Goal: Navigation & Orientation: Find specific page/section

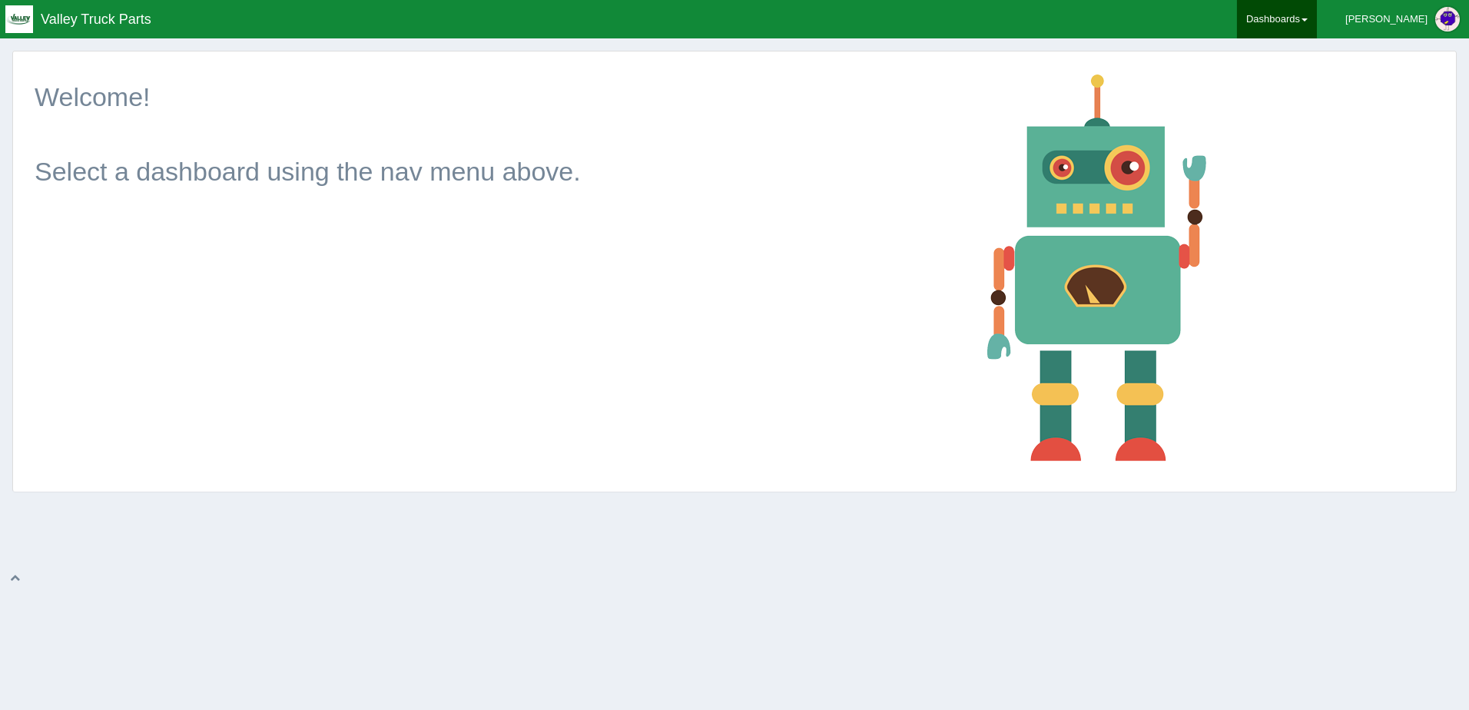
click at [1317, 17] on link "Dashboards" at bounding box center [1277, 19] width 80 height 38
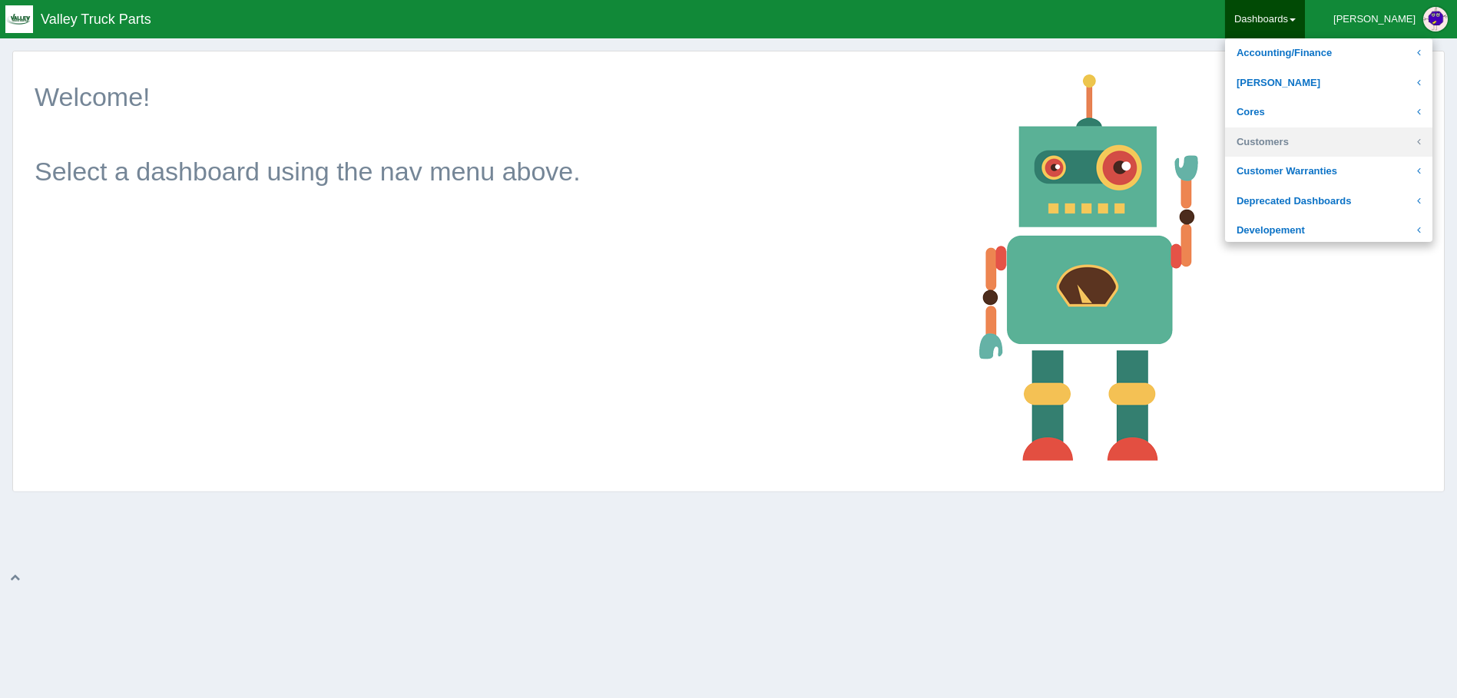
click at [1364, 142] on link "Customers" at bounding box center [1328, 143] width 207 height 30
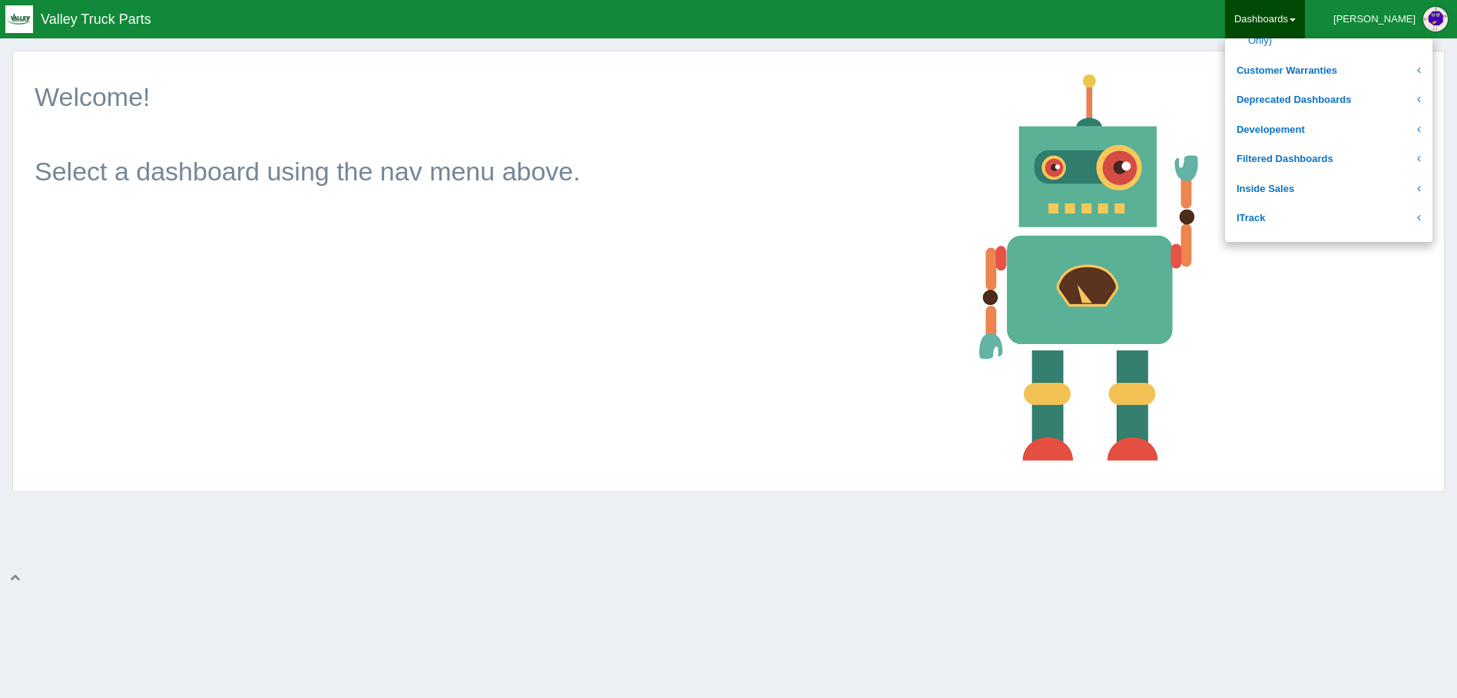
scroll to position [768, 0]
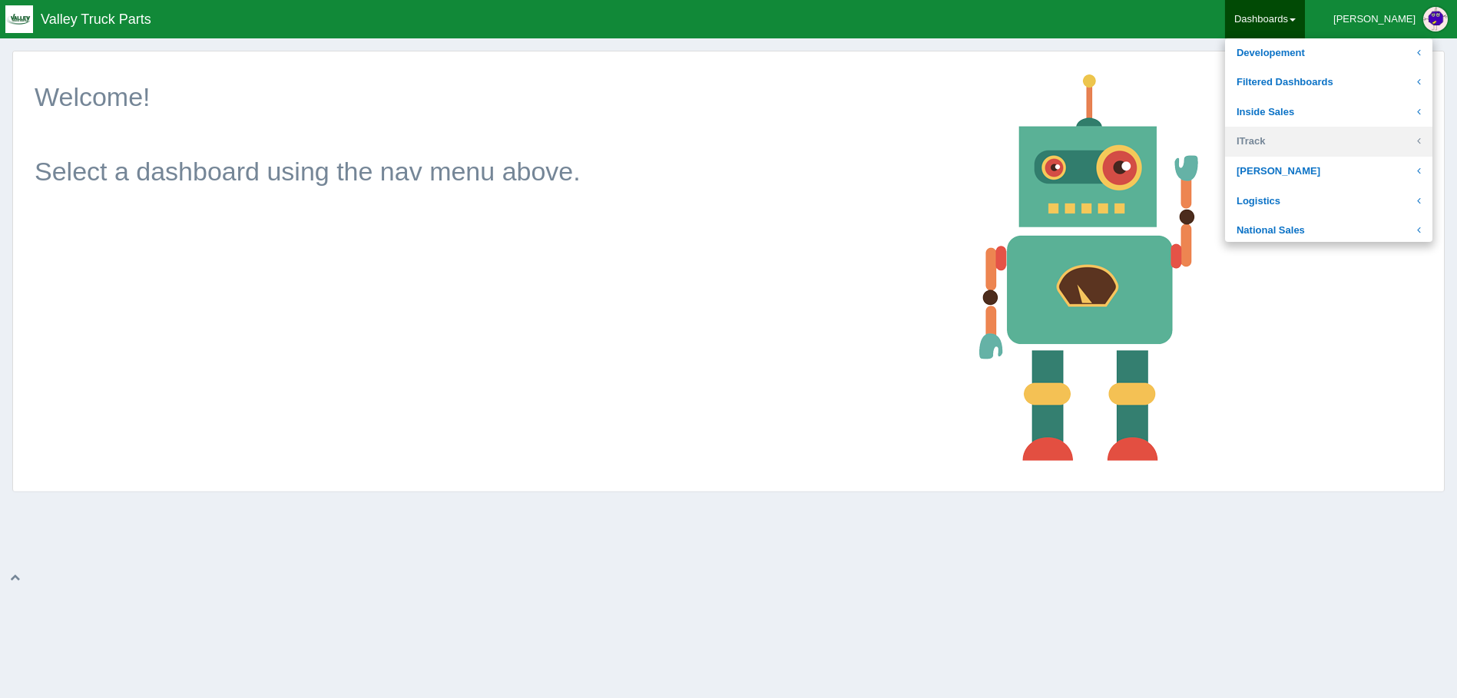
click at [1336, 139] on link "ITrack" at bounding box center [1328, 142] width 207 height 30
click at [1343, 111] on link "National Sales" at bounding box center [1328, 116] width 207 height 30
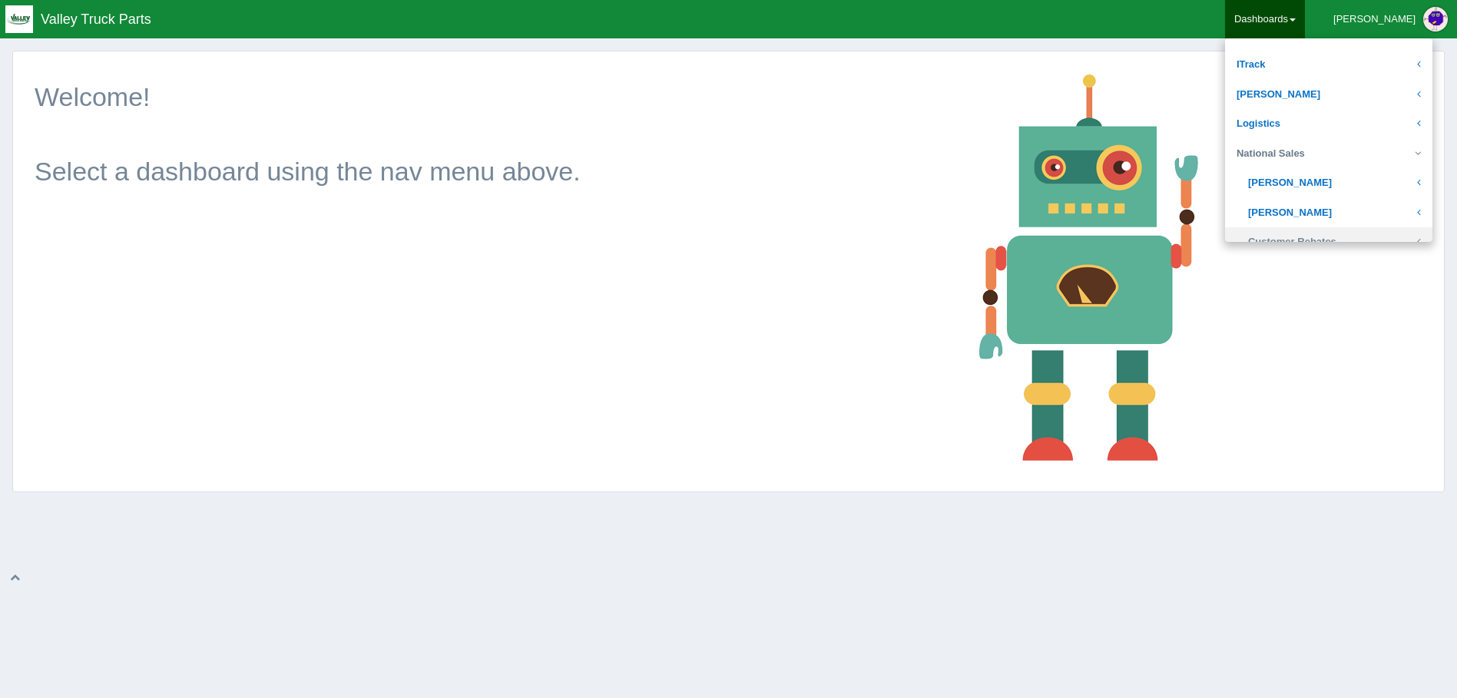
scroll to position [254, 0]
click at [1339, 144] on link "National Sales" at bounding box center [1328, 155] width 207 height 30
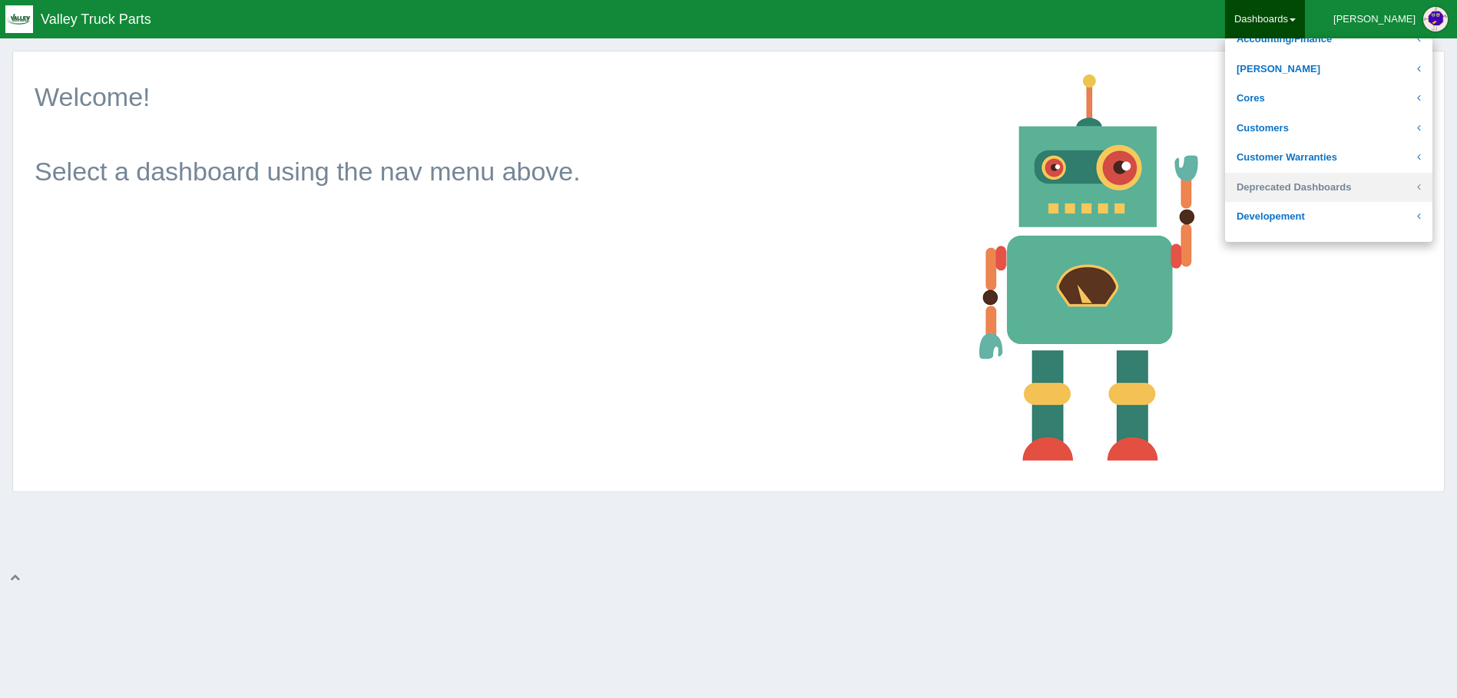
scroll to position [0, 0]
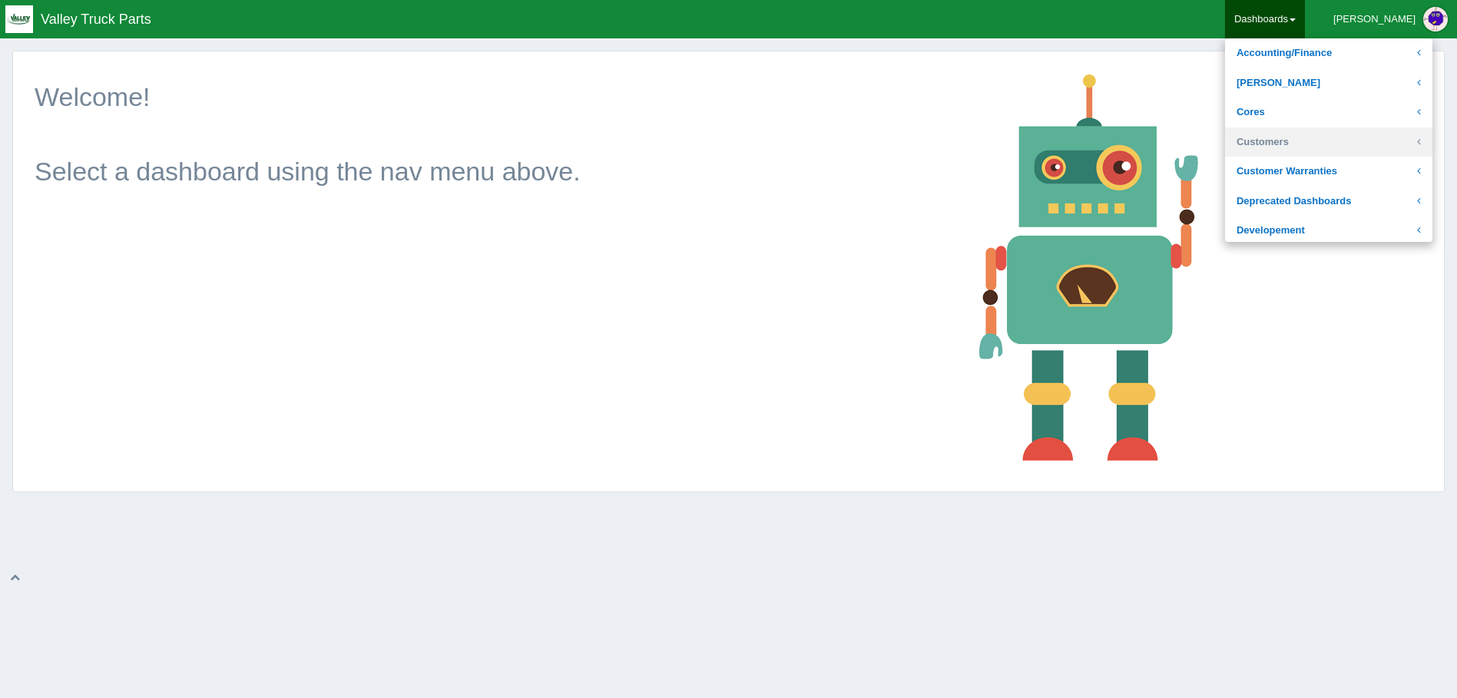
click at [1342, 146] on link "Customers" at bounding box center [1328, 143] width 207 height 30
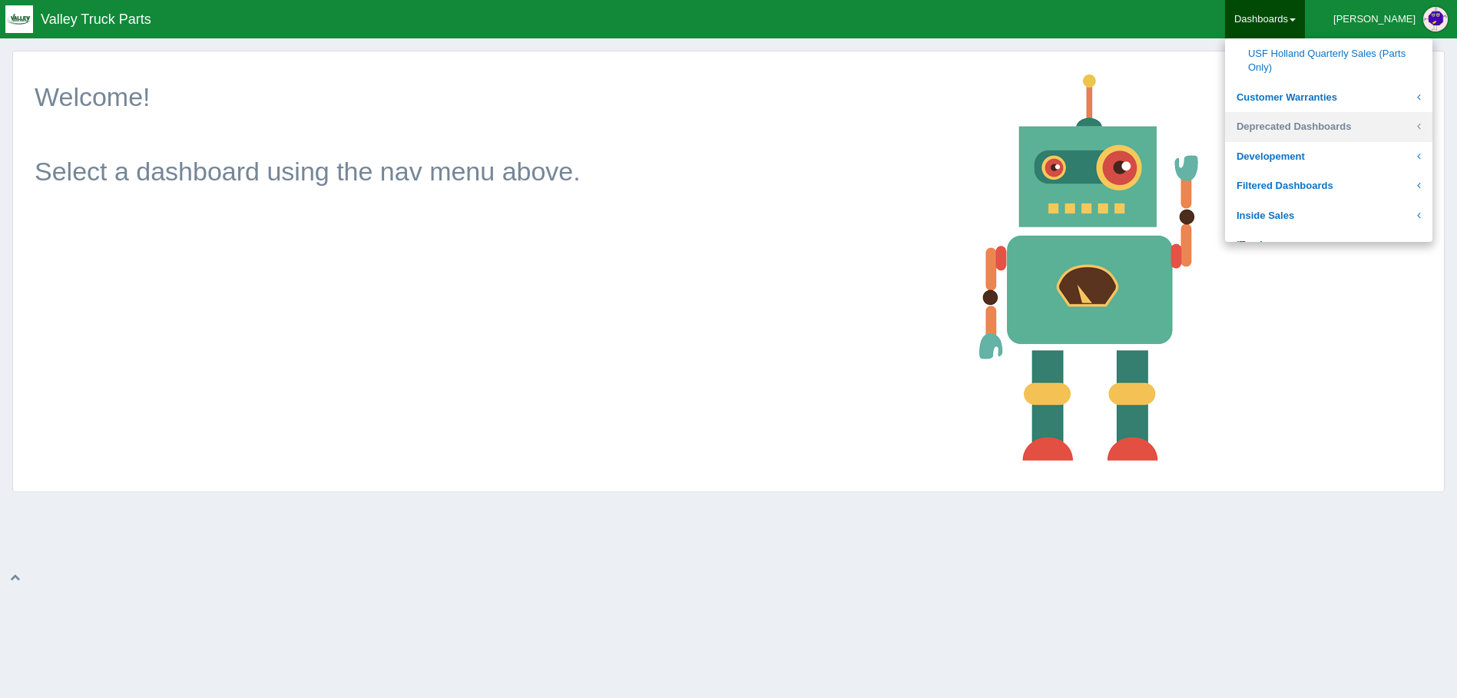
scroll to position [691, 0]
click at [1343, 124] on link "Developement" at bounding box center [1328, 130] width 207 height 30
click at [1346, 155] on link "Developement" at bounding box center [1328, 160] width 207 height 30
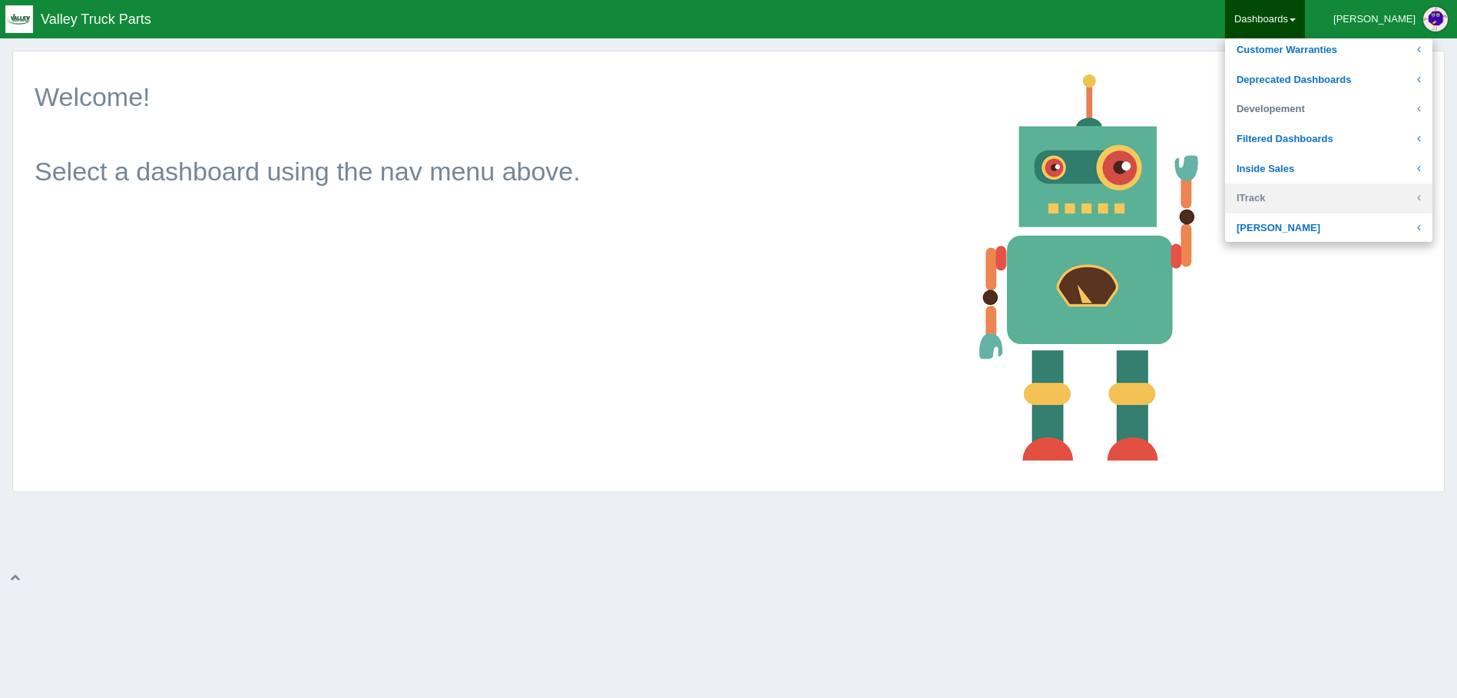
scroll to position [147, 0]
click at [1342, 144] on link "Inside Sales" at bounding box center [1328, 143] width 207 height 30
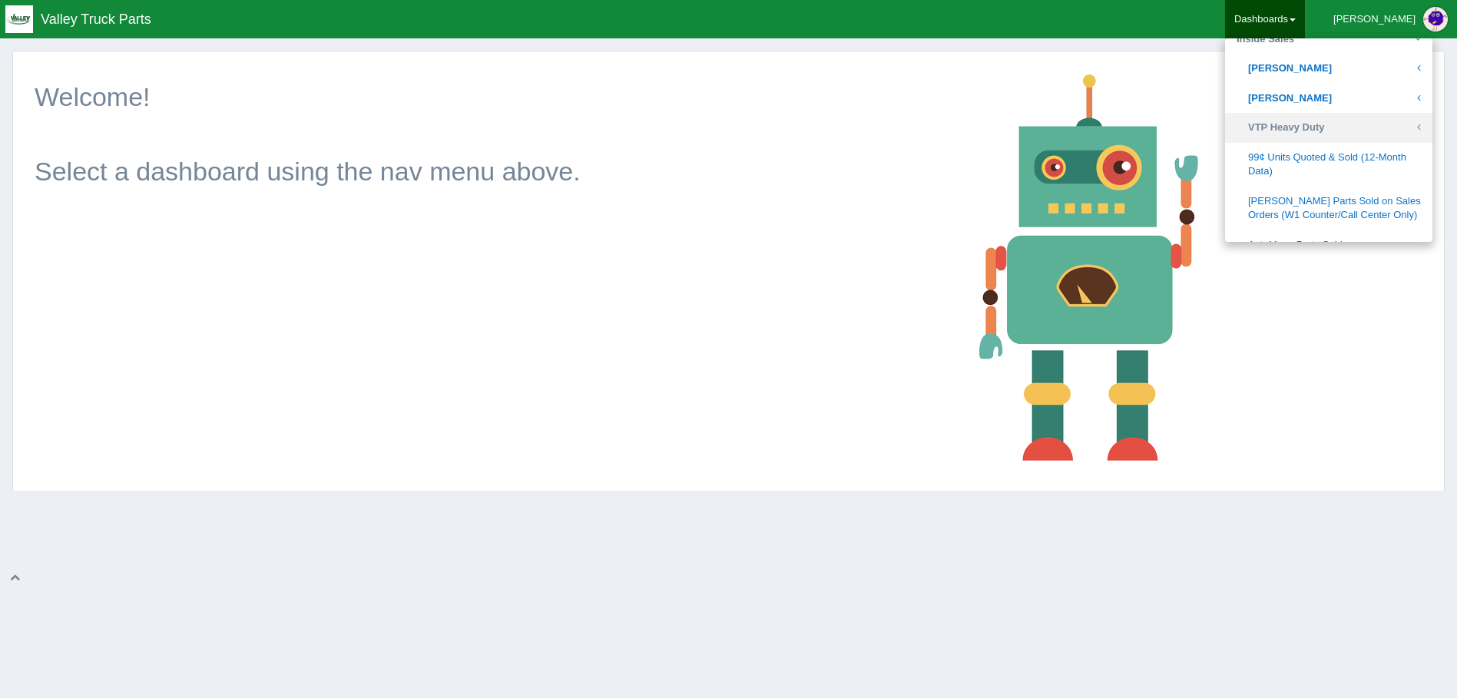
scroll to position [224, 0]
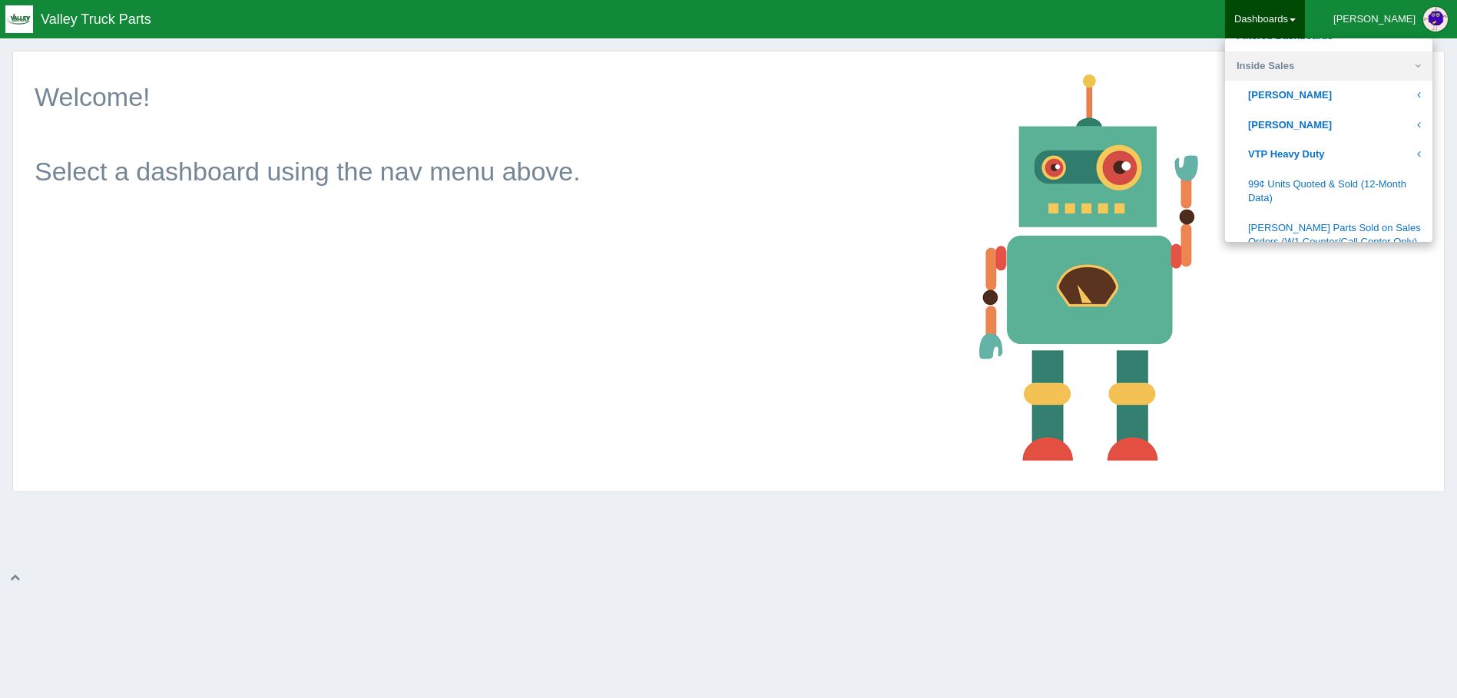
click at [1341, 67] on link "Inside Sales" at bounding box center [1328, 66] width 207 height 30
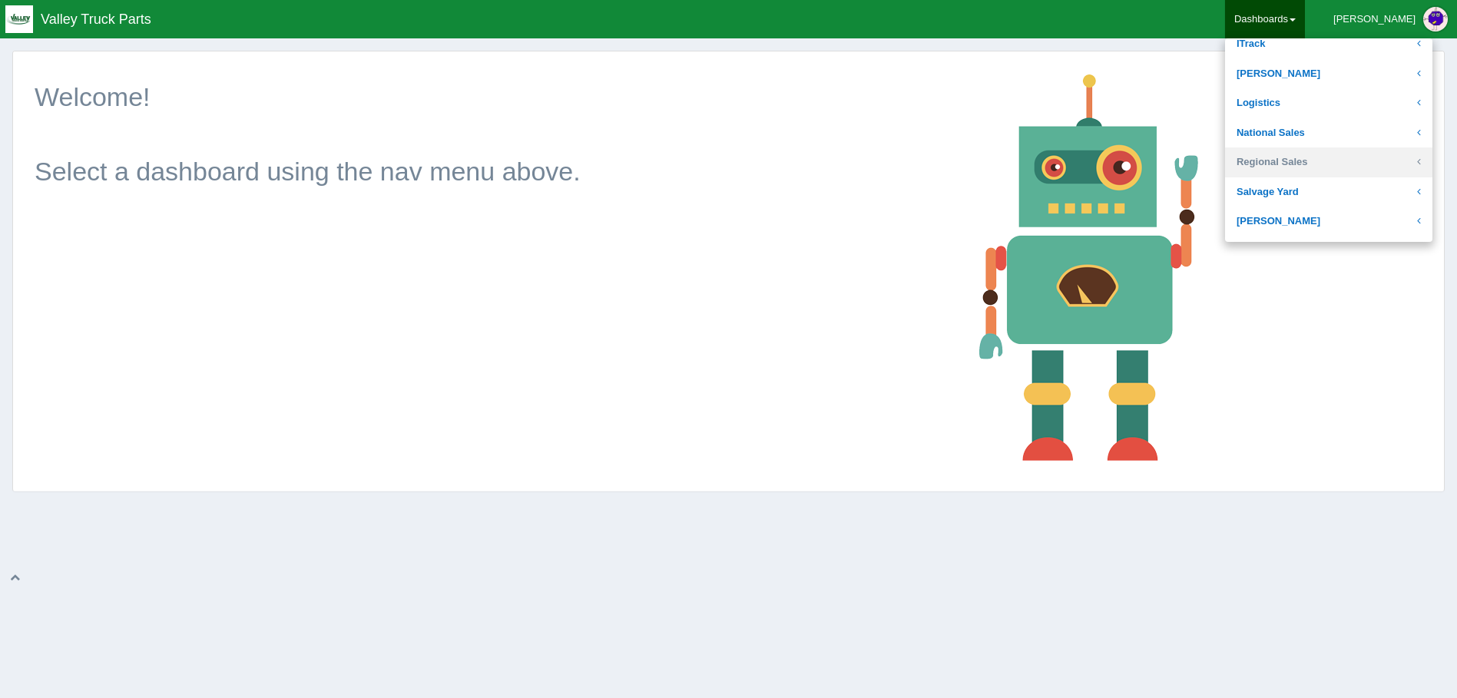
scroll to position [301, 0]
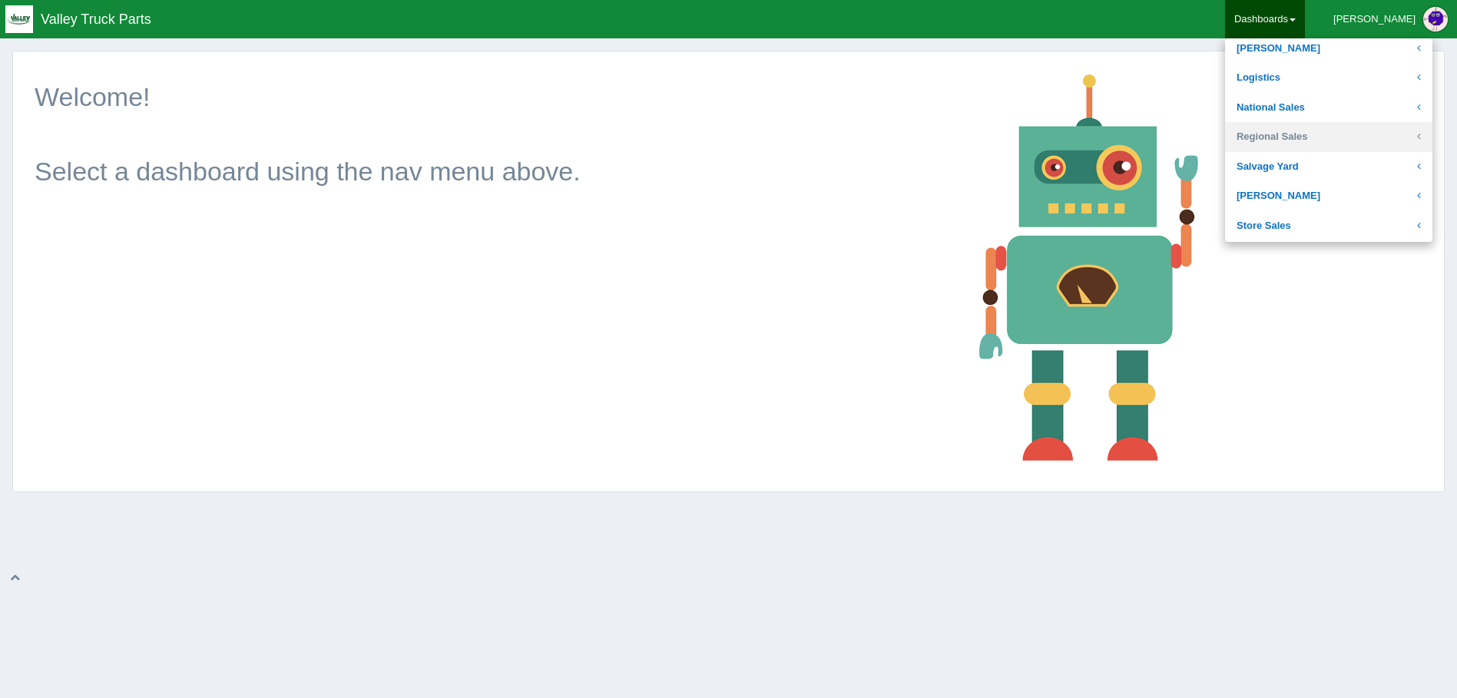
click at [1334, 134] on link "Regional Sales" at bounding box center [1328, 137] width 207 height 30
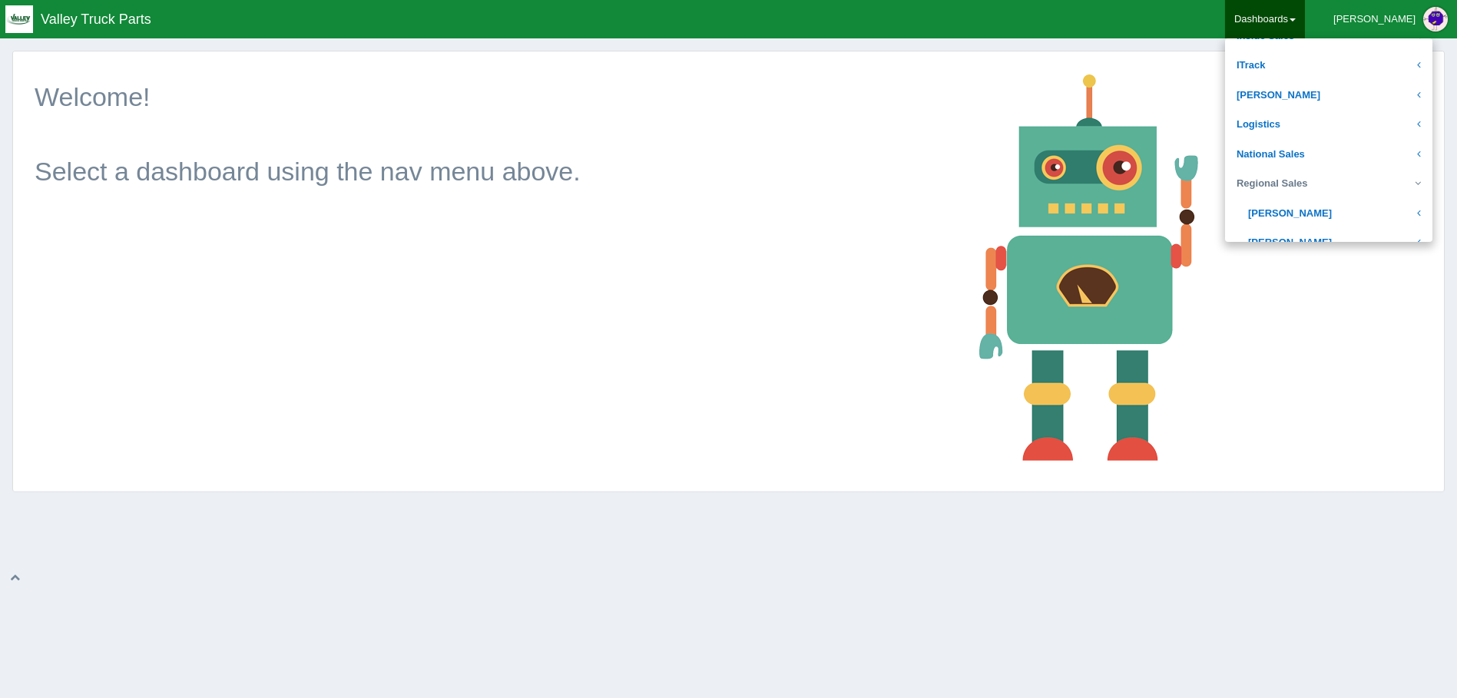
scroll to position [224, 0]
click at [1337, 207] on link "Regional Sales" at bounding box center [1328, 214] width 207 height 30
click at [1333, 181] on link "National Sales" at bounding box center [1328, 185] width 207 height 30
click at [1336, 114] on link "National Sales" at bounding box center [1328, 108] width 207 height 30
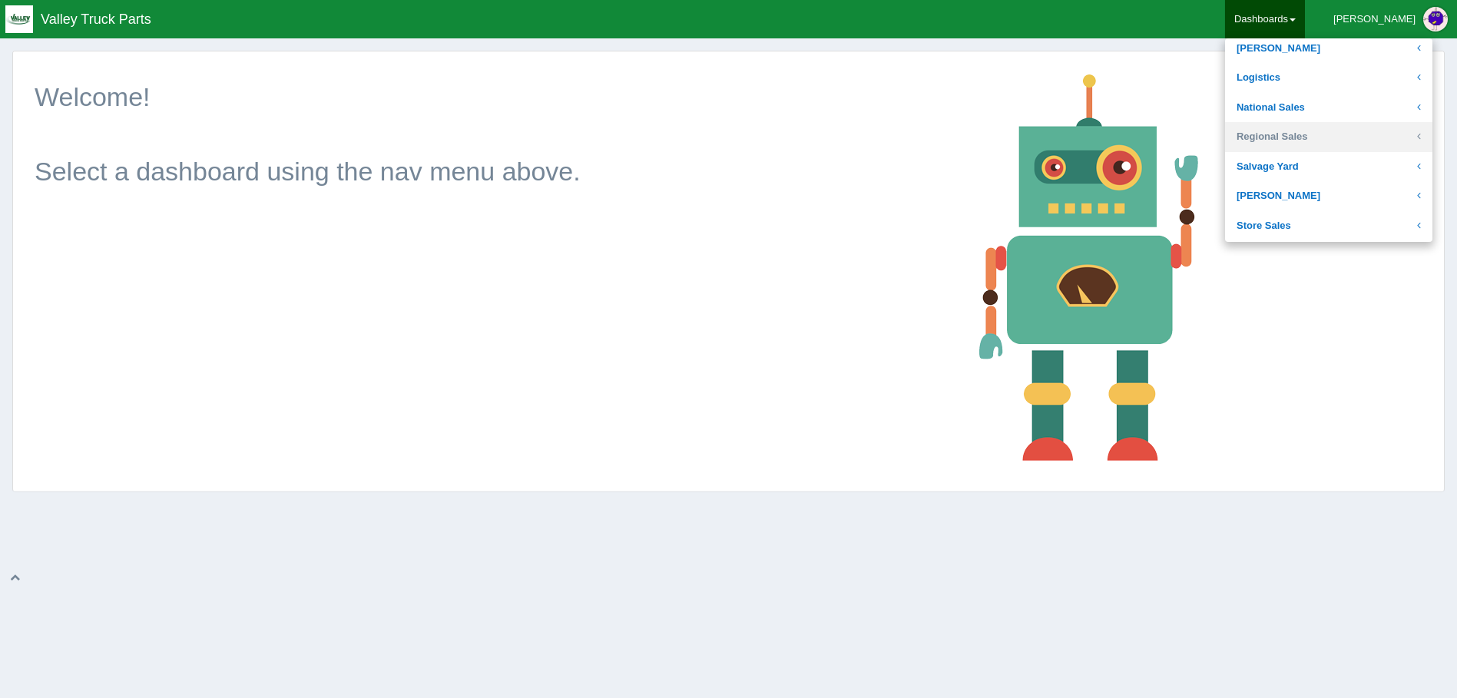
click at [1333, 132] on link "Regional Sales" at bounding box center [1328, 137] width 207 height 30
click at [1341, 134] on link "Regional Sales" at bounding box center [1328, 137] width 207 height 30
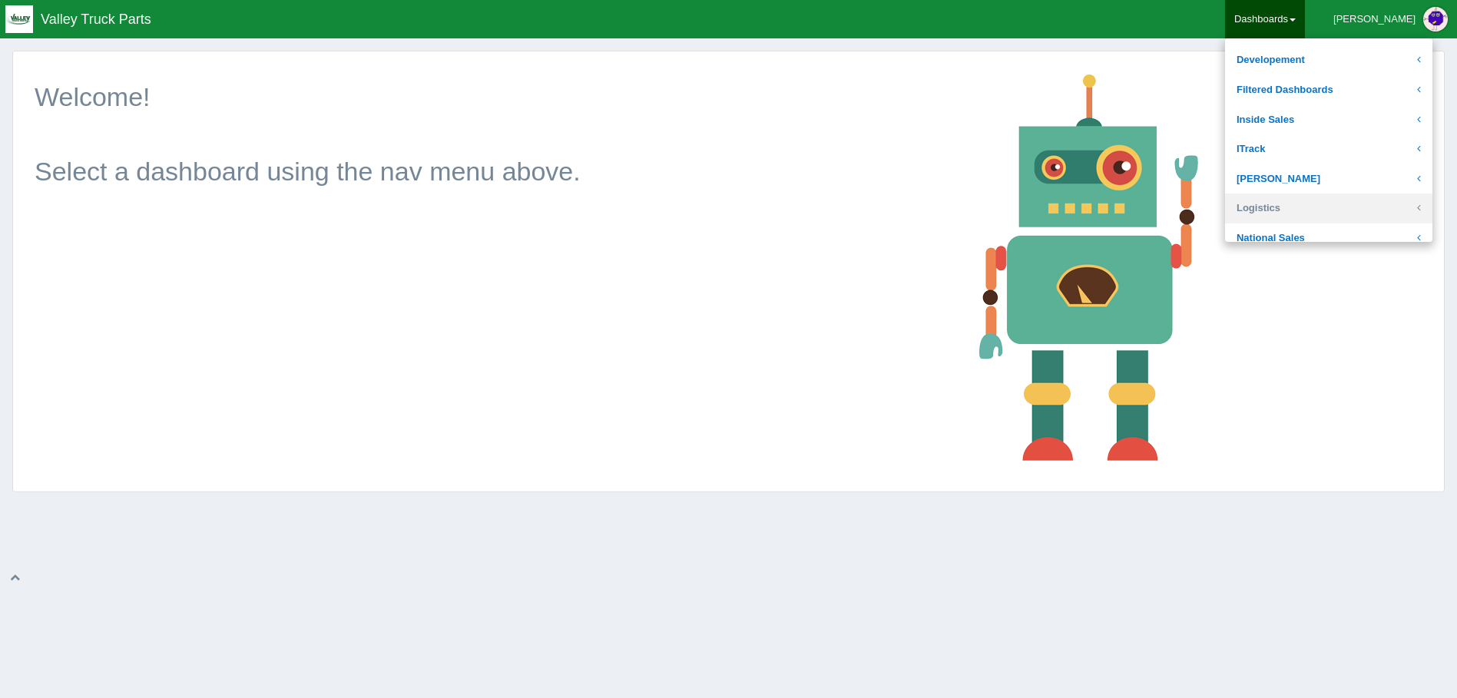
scroll to position [147, 0]
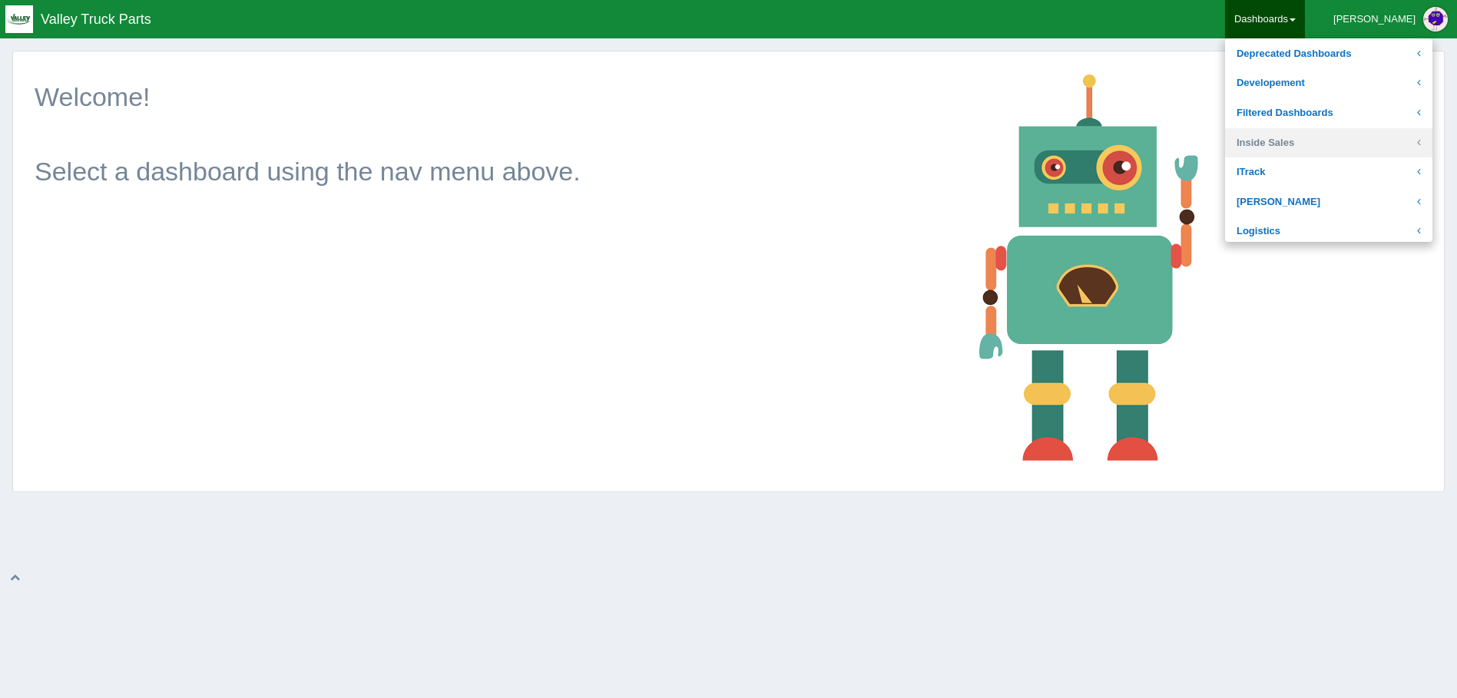
click at [1337, 141] on link "Inside Sales" at bounding box center [1328, 143] width 207 height 30
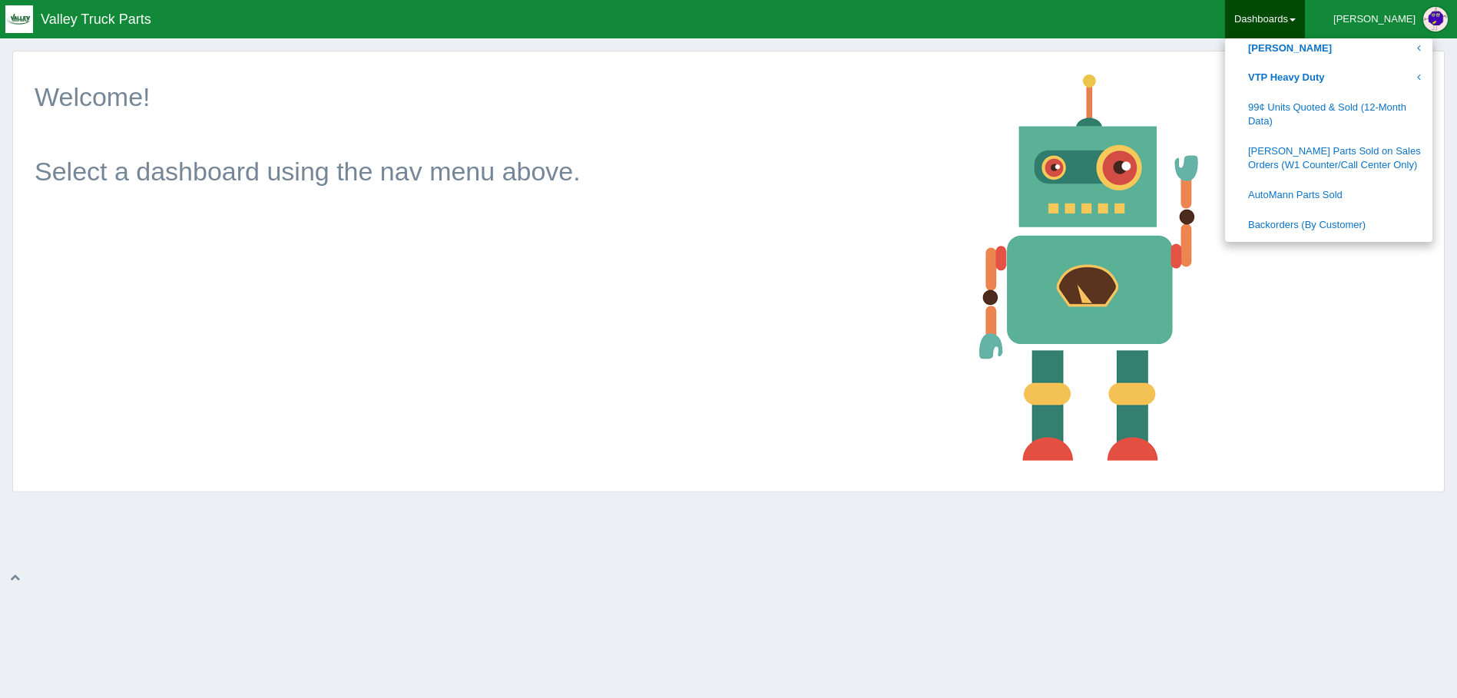
scroll to position [224, 0]
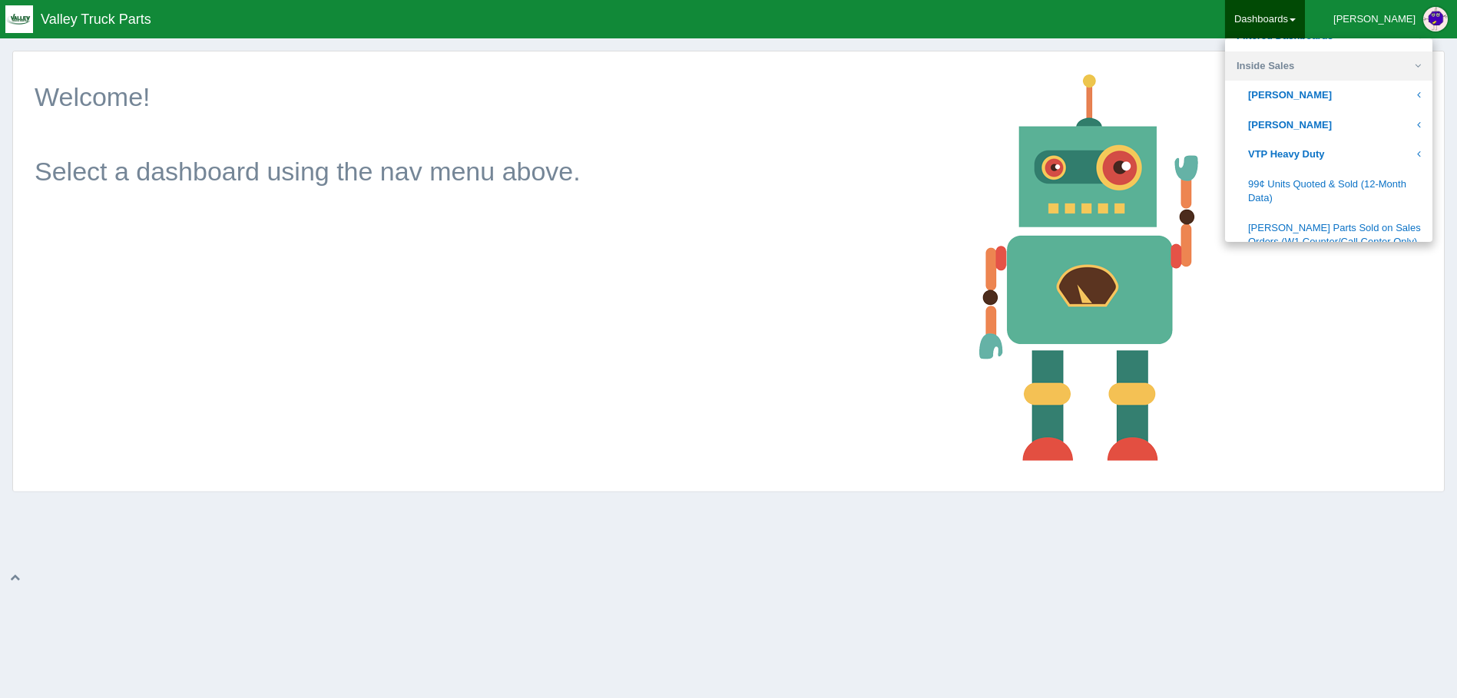
click at [1335, 69] on link "Inside Sales" at bounding box center [1328, 66] width 207 height 30
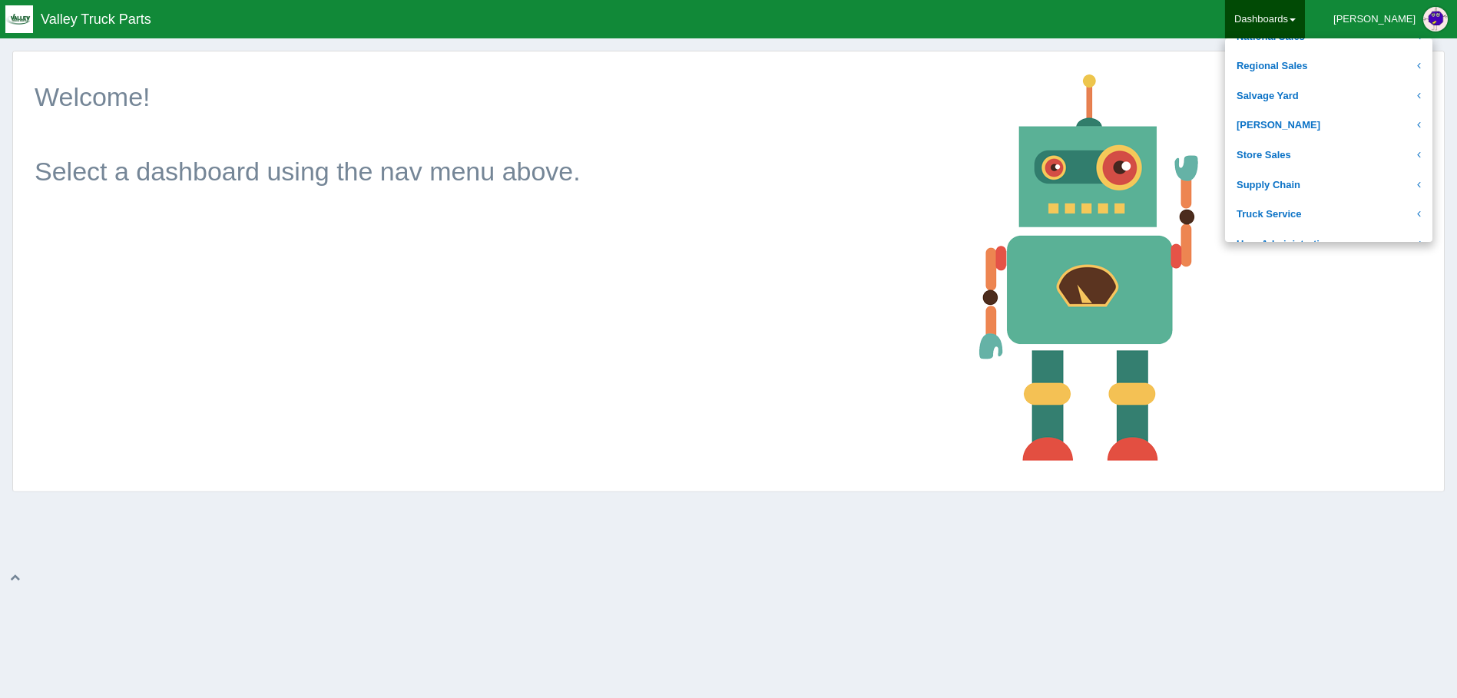
scroll to position [378, 0]
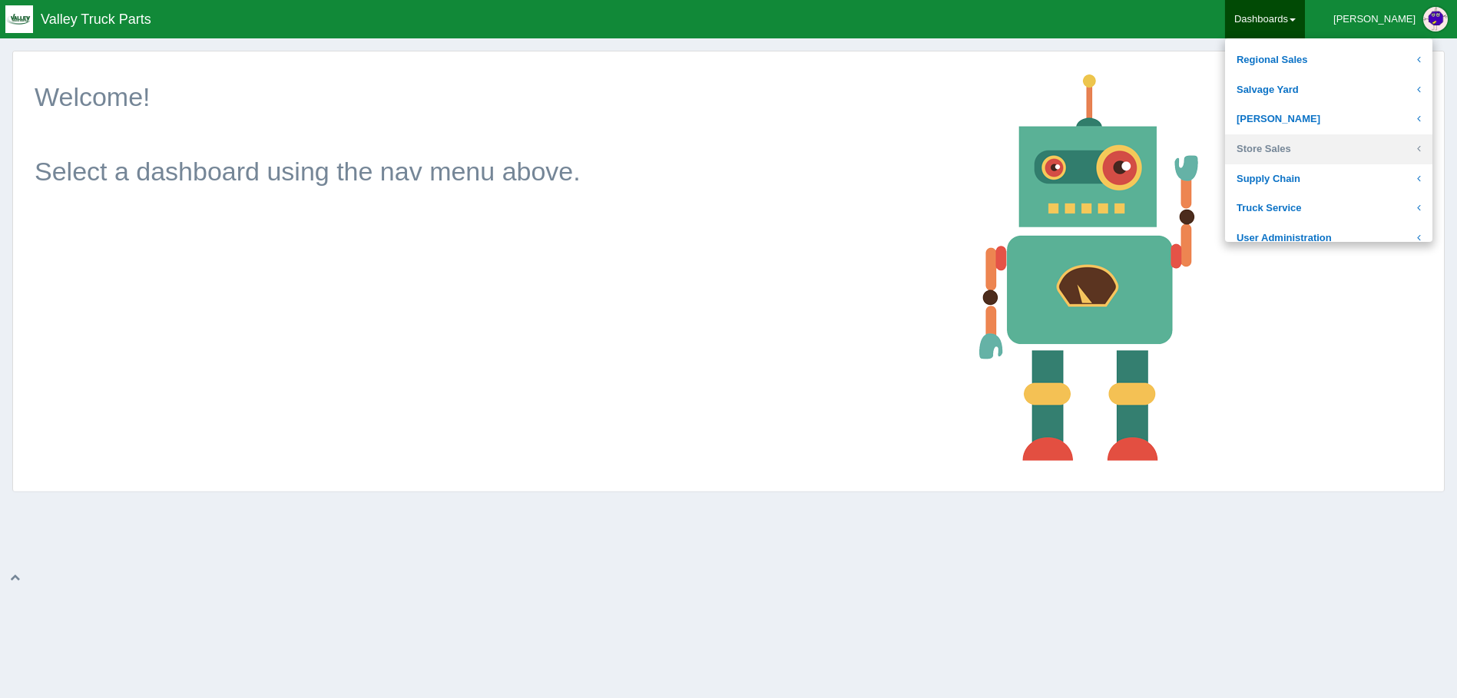
click at [1342, 143] on link "Store Sales" at bounding box center [1328, 149] width 207 height 30
click at [1337, 145] on link "Store Sales" at bounding box center [1328, 149] width 207 height 30
click at [1331, 168] on link "ITrack" at bounding box center [1328, 172] width 207 height 30
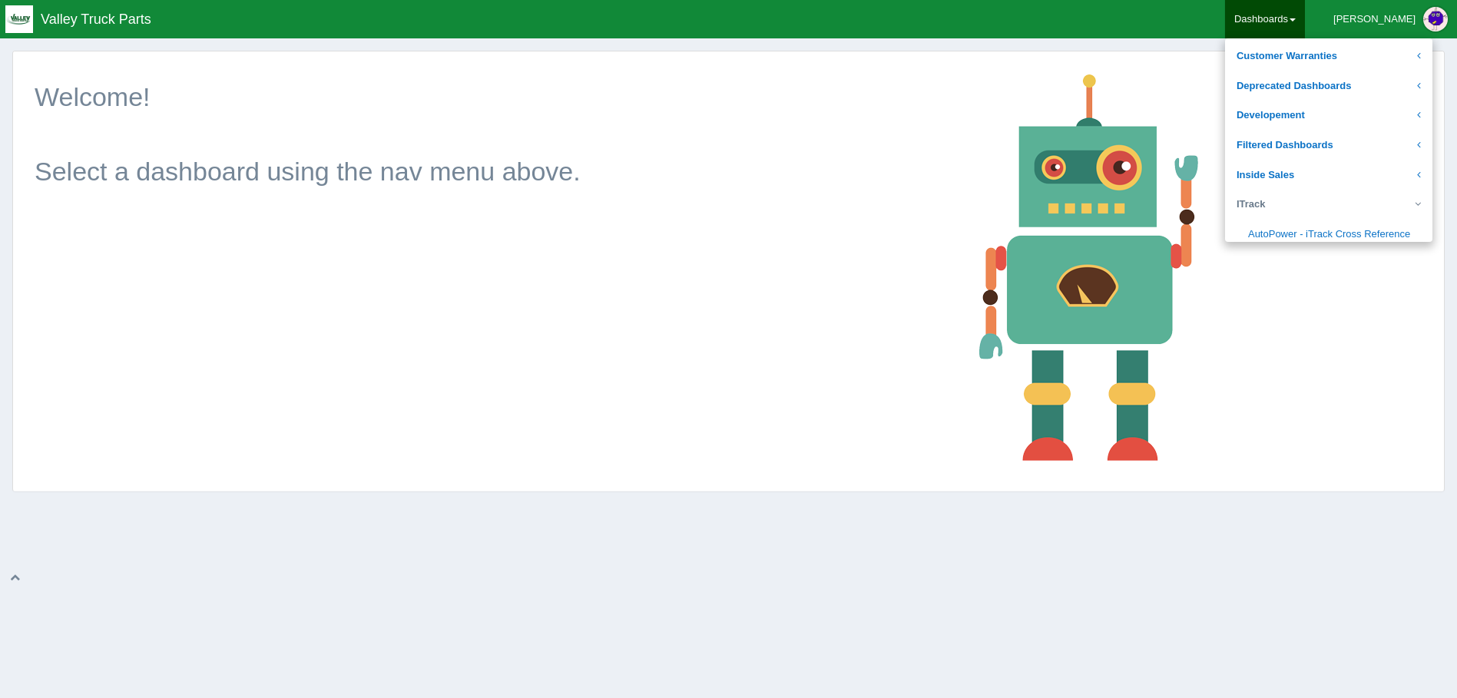
scroll to position [71, 0]
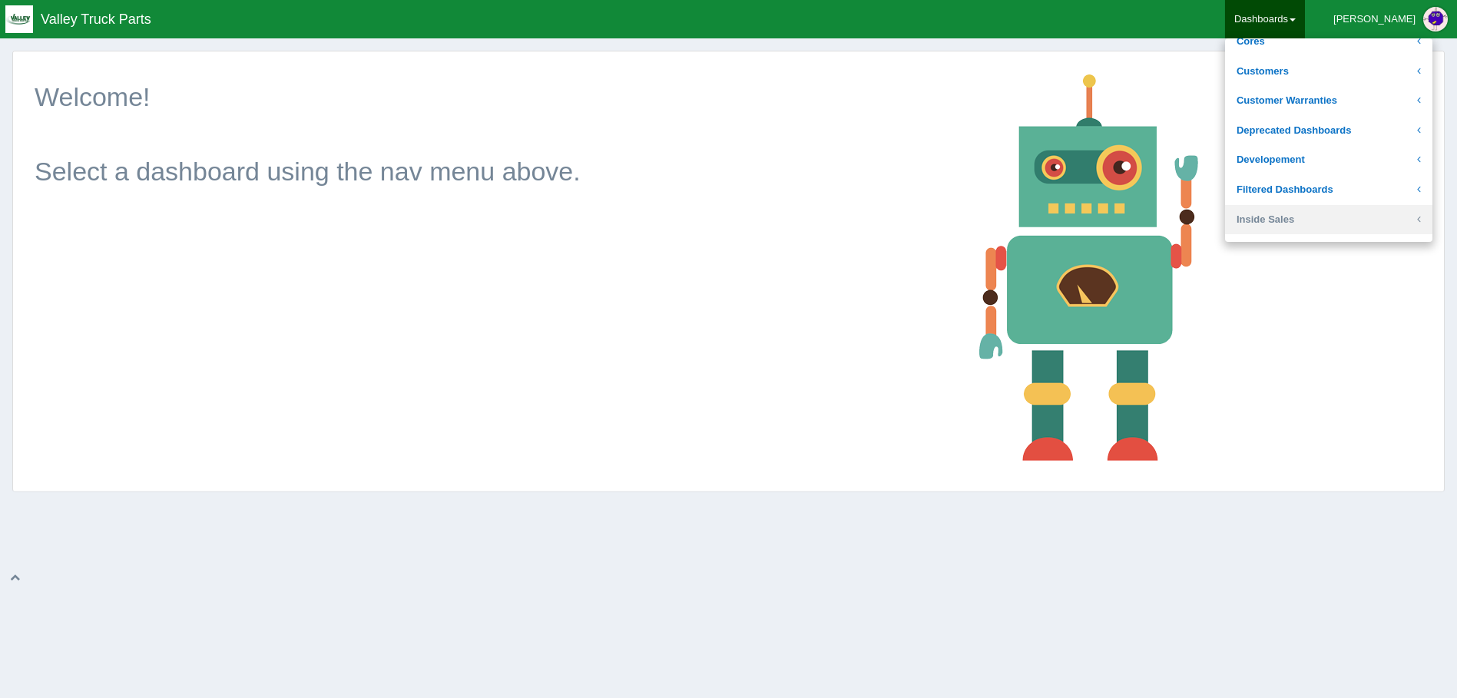
click at [1327, 212] on link "Inside Sales" at bounding box center [1328, 220] width 207 height 30
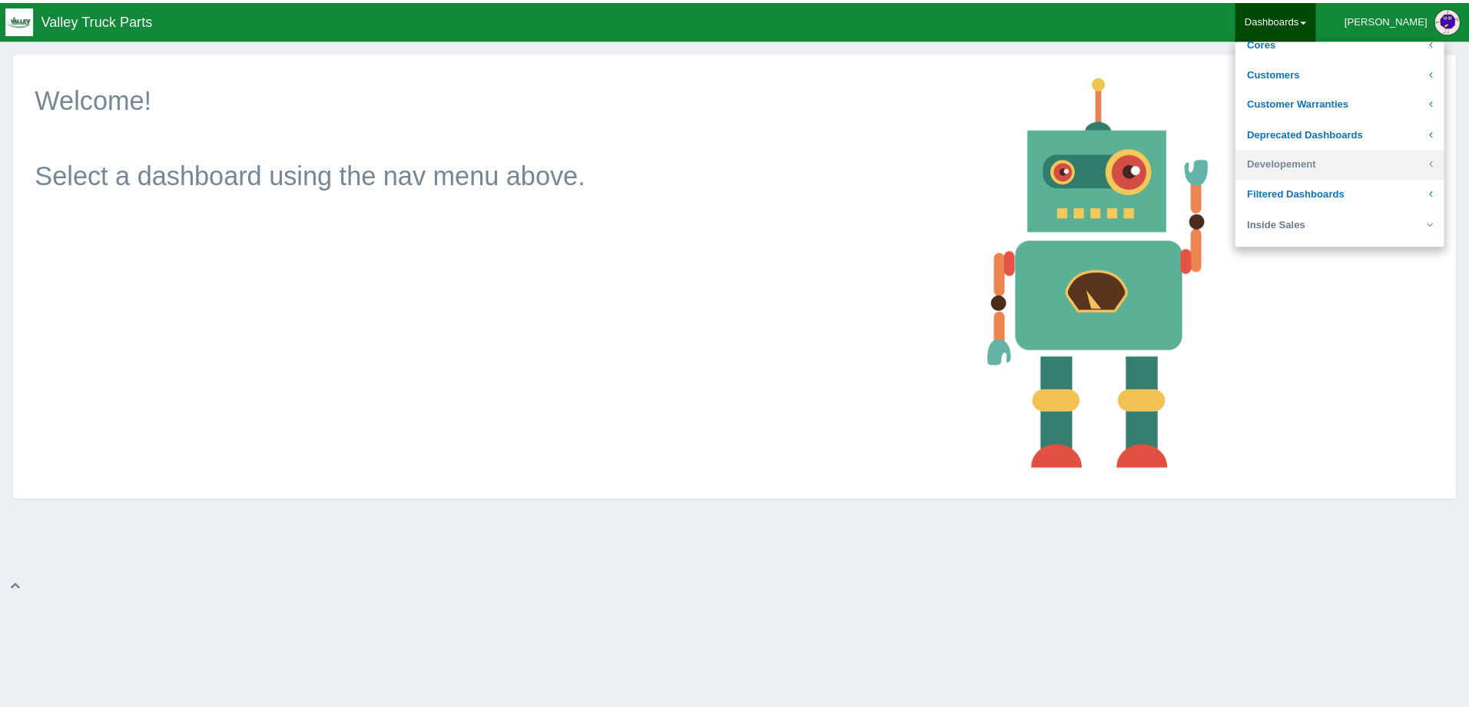
scroll to position [0, 0]
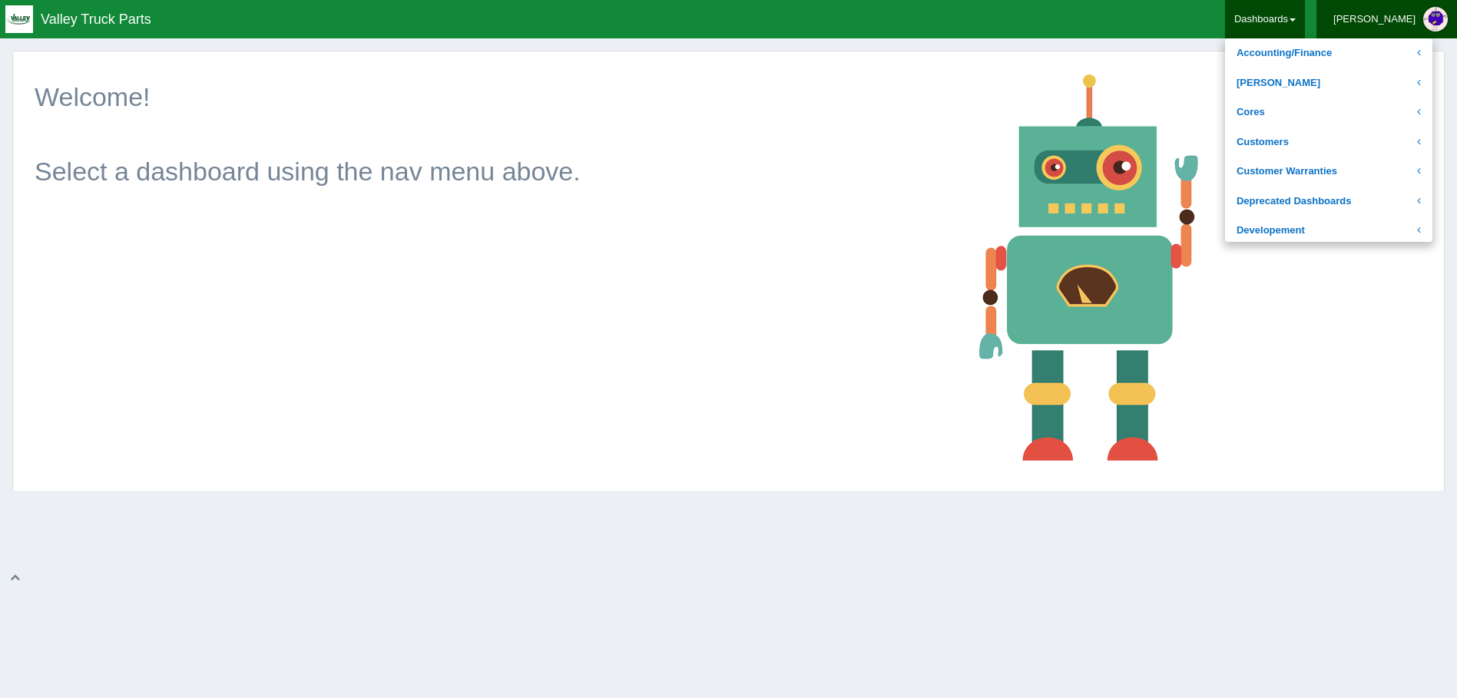
click at [1389, 23] on div "[PERSON_NAME]" at bounding box center [1374, 19] width 82 height 31
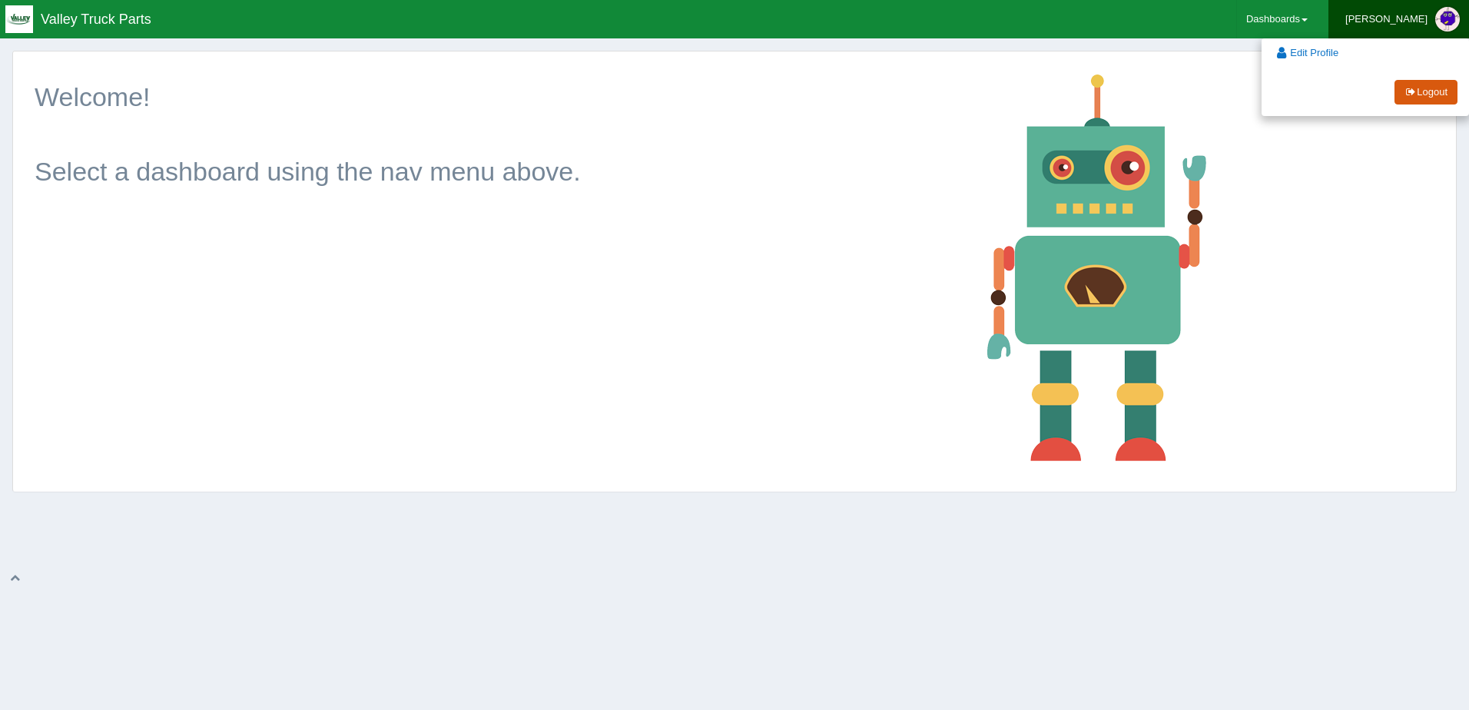
click at [1410, 97] on link "Logout" at bounding box center [1425, 92] width 63 height 25
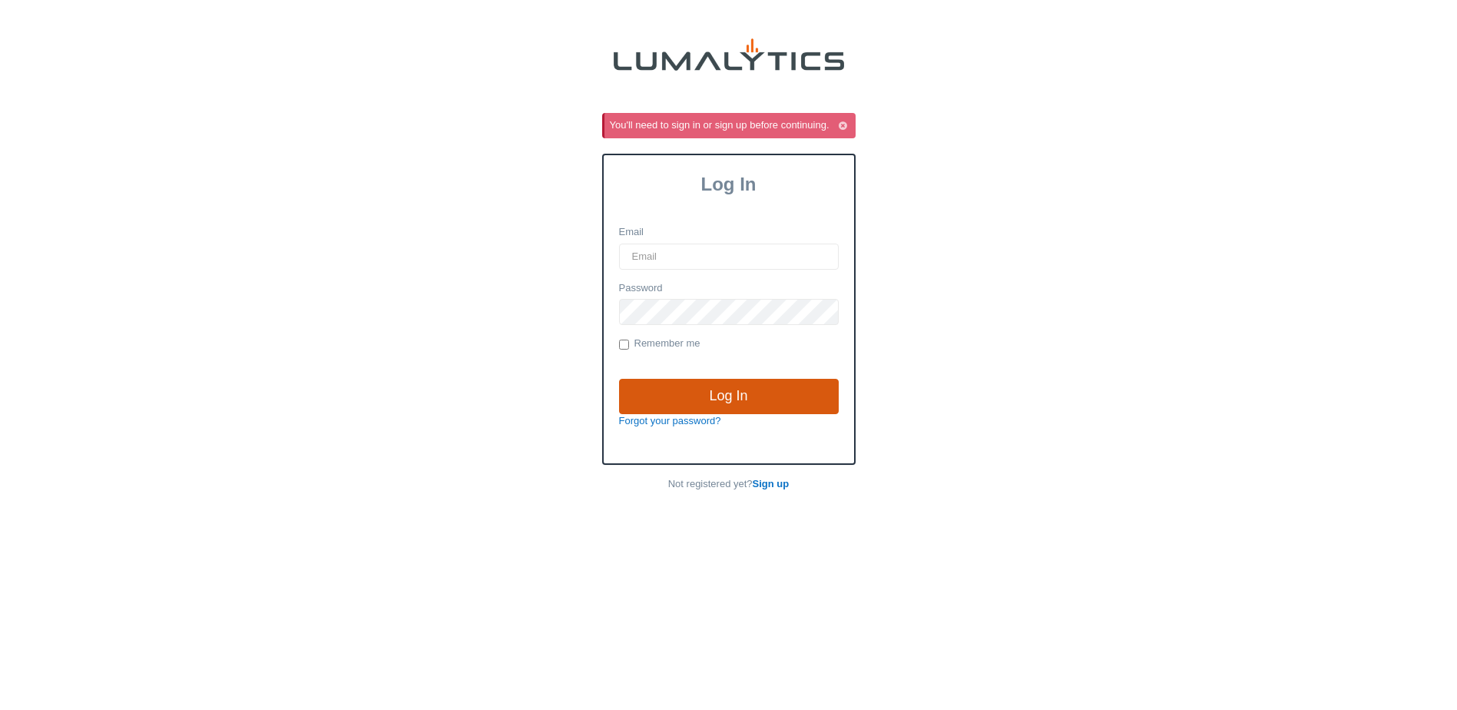
type input "jdykstra@valleytruckparts.com"
click at [724, 400] on input "Log In" at bounding box center [729, 396] width 220 height 35
